Goal: Book appointment/travel/reservation

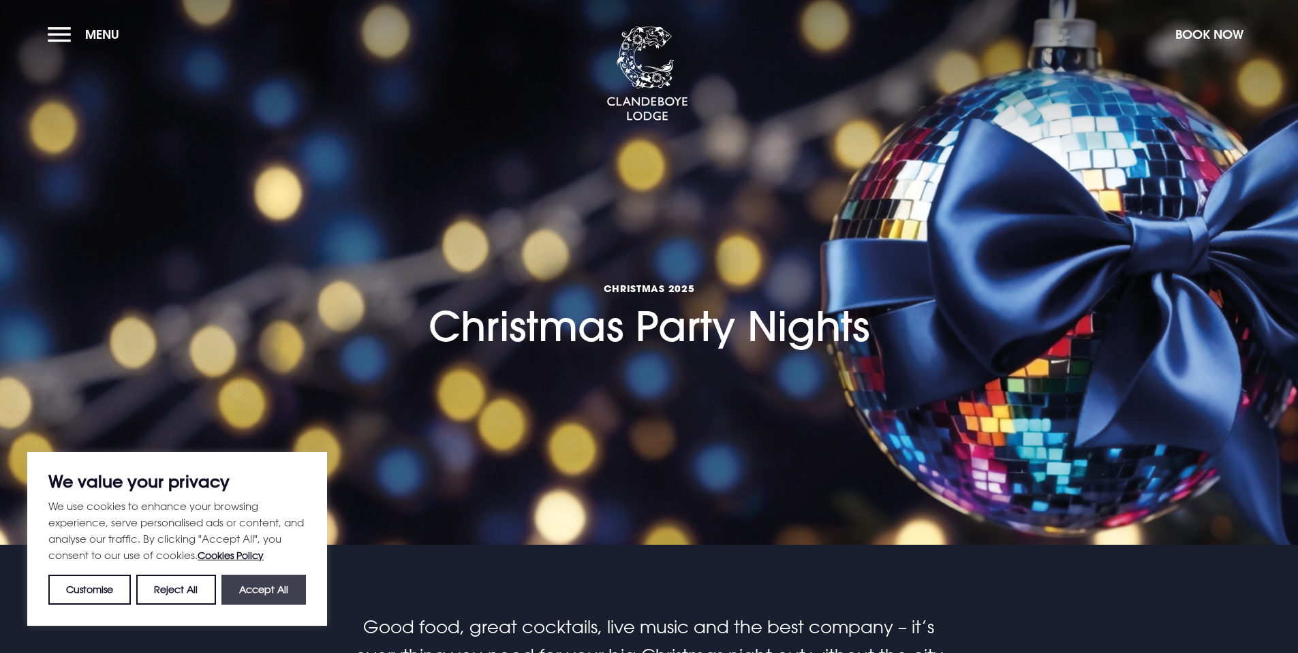
click at [256, 593] on button "Accept All" at bounding box center [263, 590] width 84 height 30
checkbox input "true"
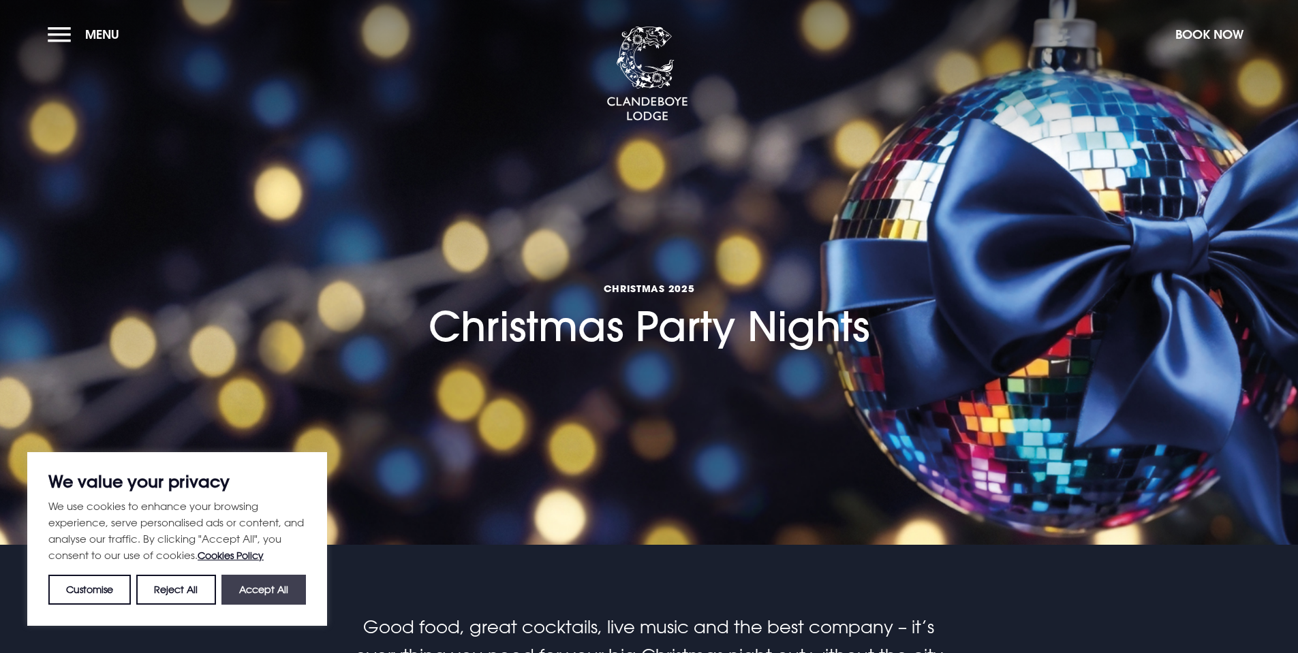
checkbox input "true"
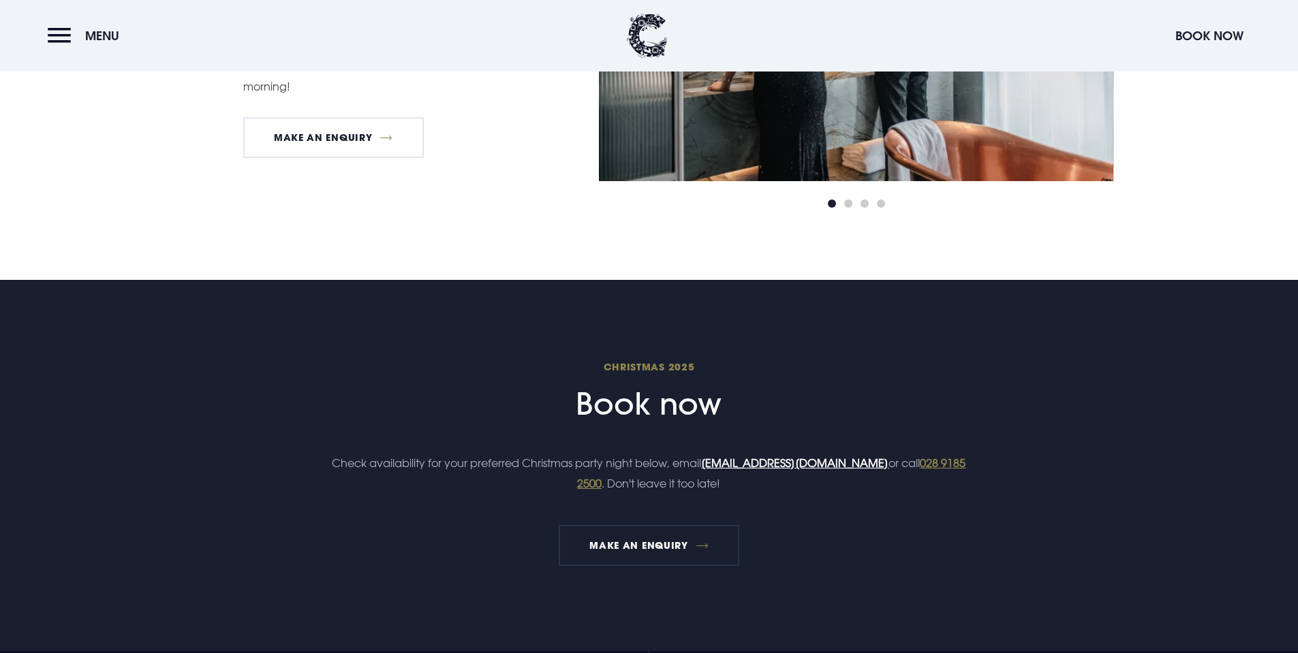
scroll to position [1567, 0]
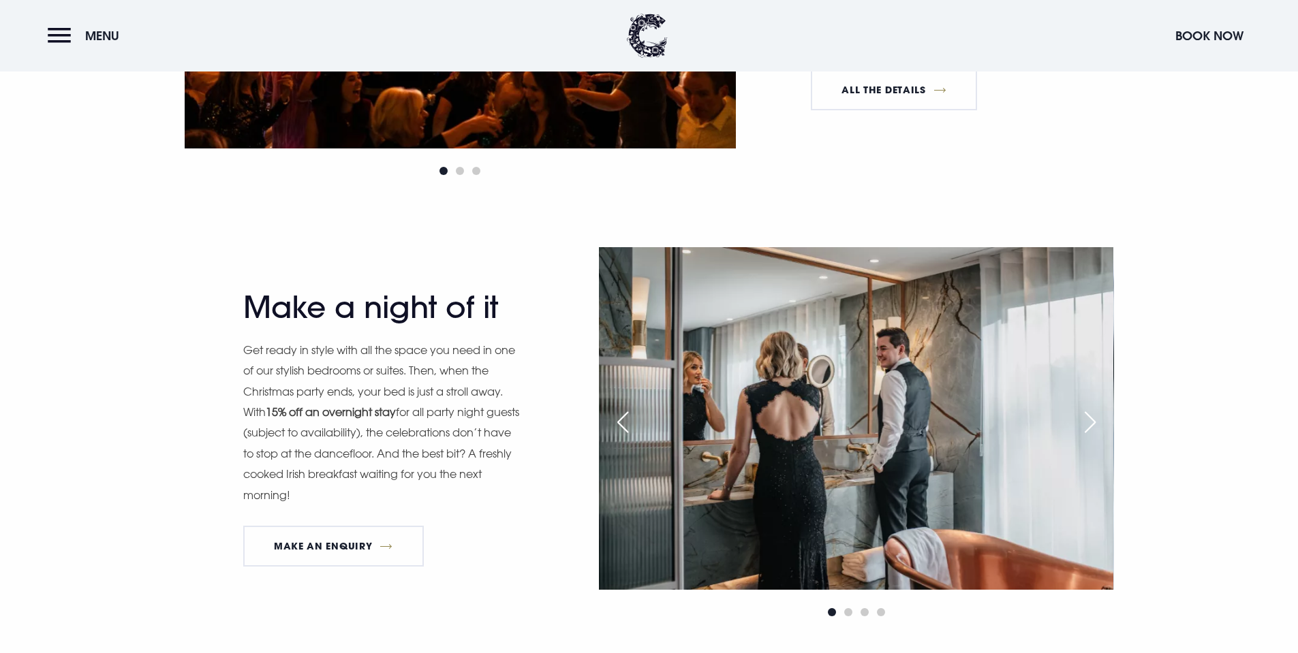
click at [1083, 422] on div "Next slide" at bounding box center [1090, 422] width 34 height 30
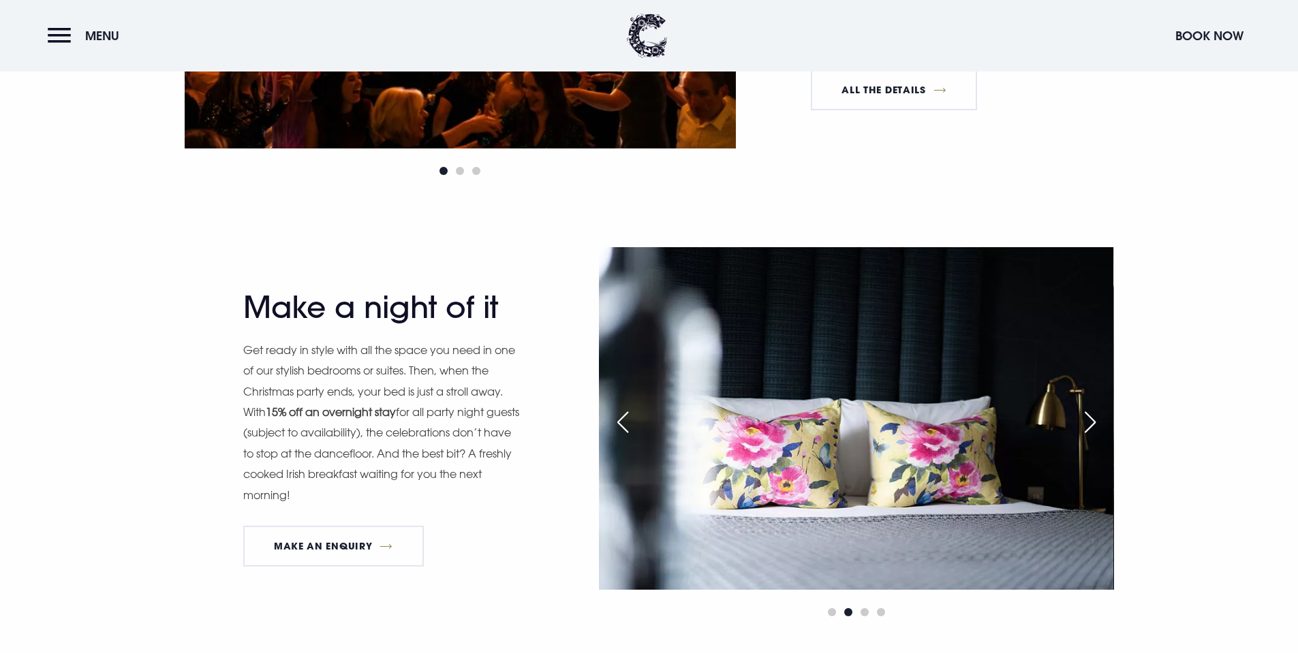
click at [1083, 422] on div "Next slide" at bounding box center [1090, 422] width 34 height 30
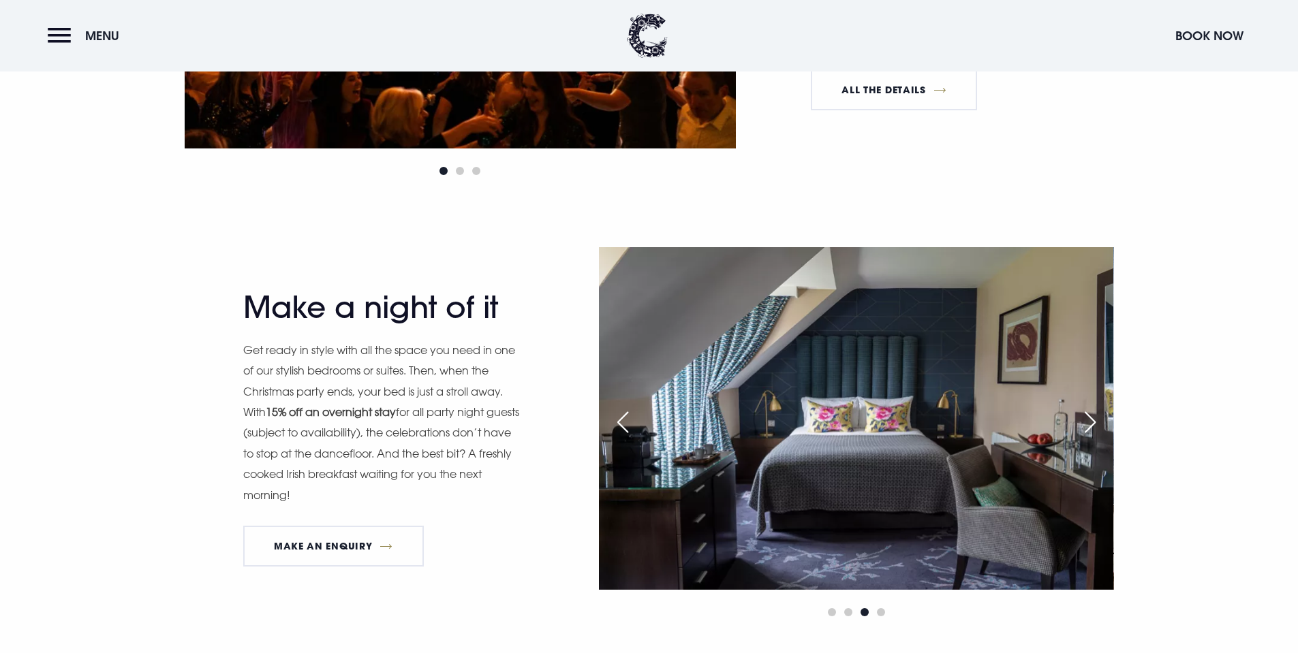
click at [1083, 422] on div "Next slide" at bounding box center [1090, 422] width 34 height 30
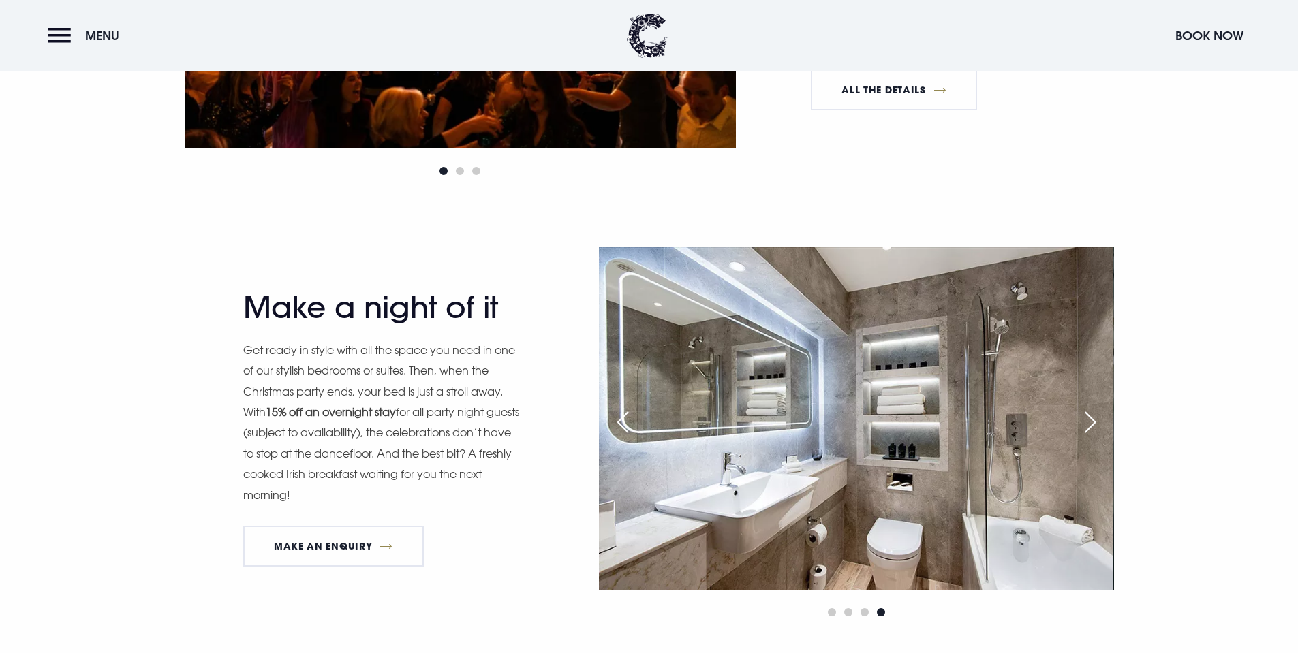
click at [1083, 422] on div "Next slide" at bounding box center [1090, 422] width 34 height 30
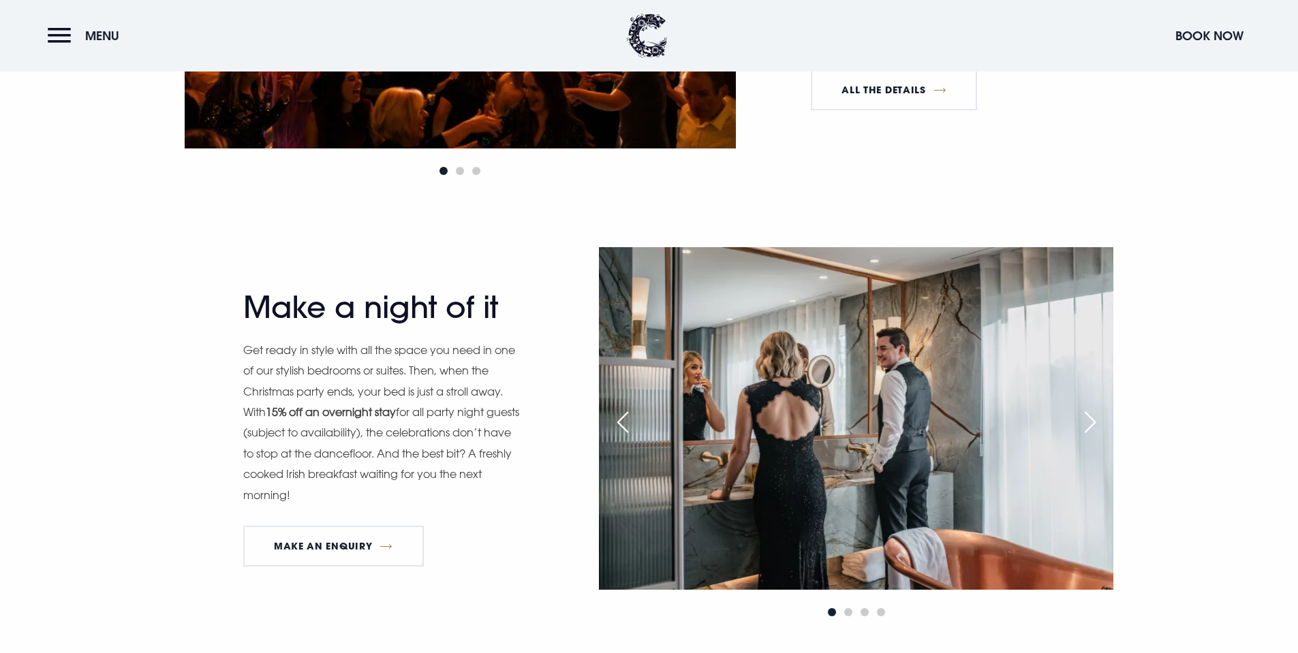
click at [1083, 422] on div "Next slide" at bounding box center [1090, 422] width 34 height 30
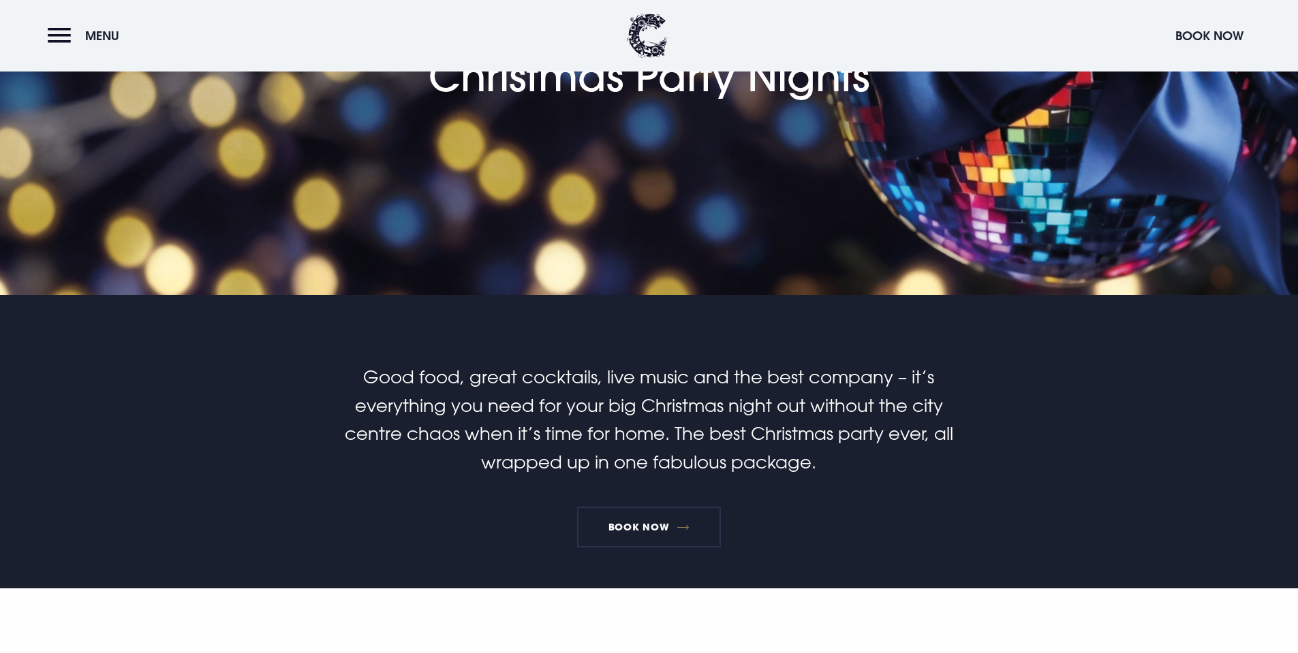
scroll to position [273, 0]
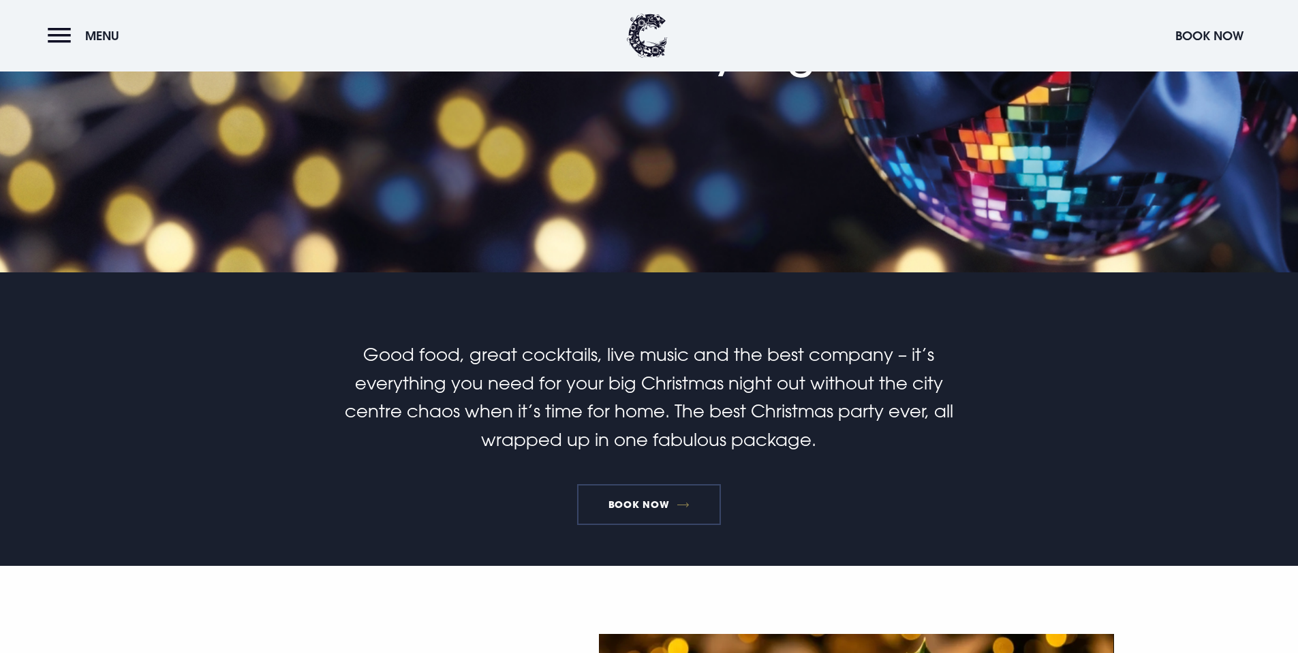
click at [649, 502] on link "Book Now" at bounding box center [648, 504] width 143 height 41
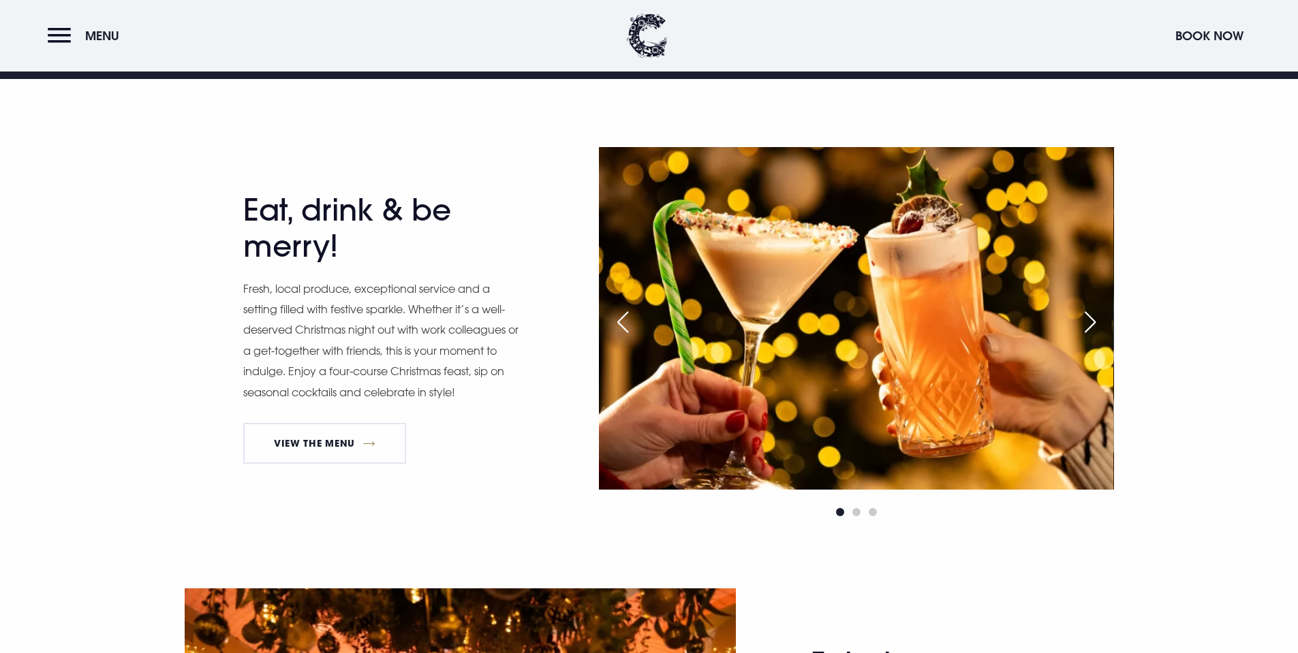
scroll to position [886, 0]
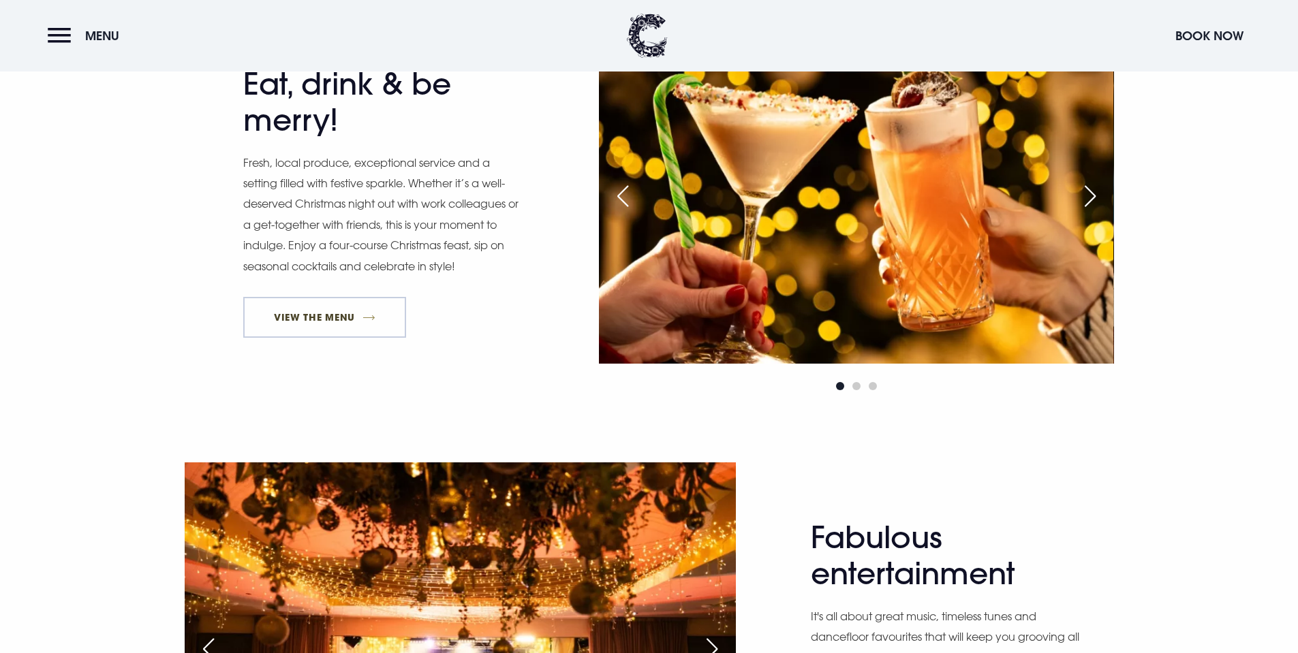
click at [362, 317] on link "View The Menu" at bounding box center [325, 317] width 164 height 41
